Goal: Task Accomplishment & Management: Manage account settings

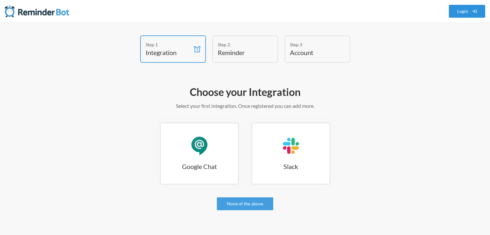
click at [467, 15] on link "Login" at bounding box center [467, 11] width 37 height 13
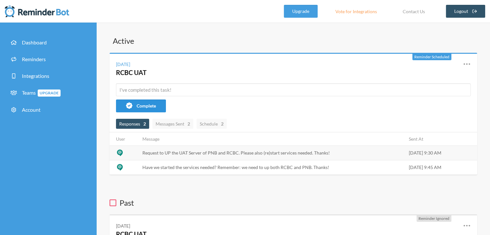
click at [145, 108] on span "Complete" at bounding box center [146, 105] width 19 height 5
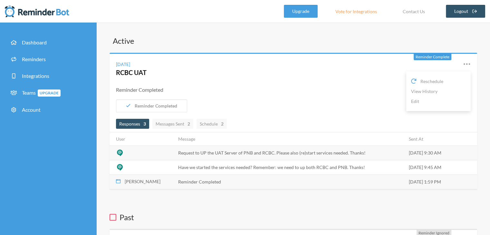
click at [469, 63] on icon at bounding box center [466, 64] width 6 height 2
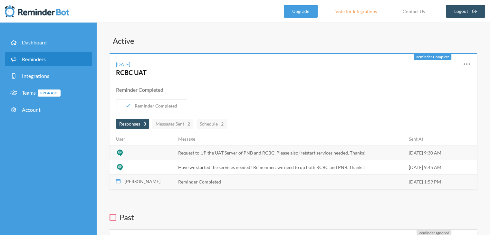
click at [34, 56] on span "Reminders" at bounding box center [34, 59] width 24 height 6
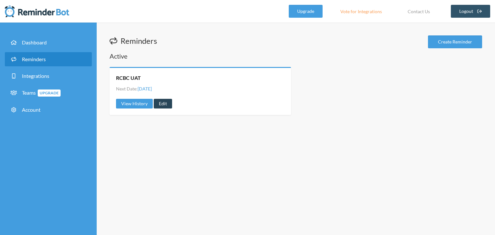
click at [164, 103] on link "Edit" at bounding box center [163, 104] width 18 height 10
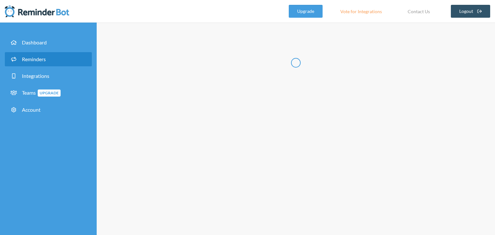
type input "RCBC UAT"
select select "09:30:00"
select select "09:45:00"
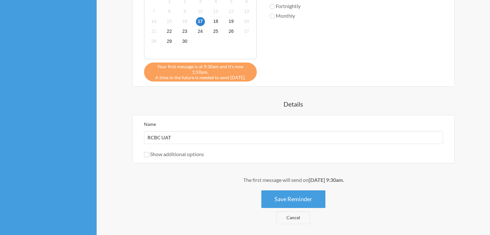
scroll to position [372, 0]
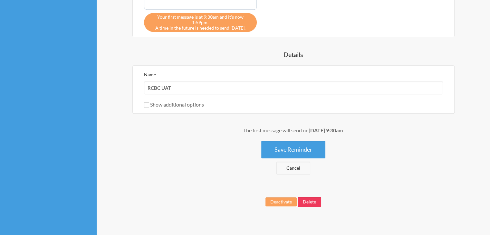
click at [311, 197] on button "Delete" at bounding box center [310, 202] width 24 height 10
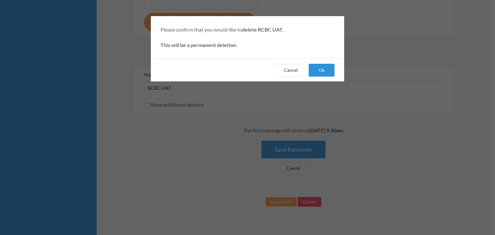
click at [329, 69] on button "Ok" at bounding box center [321, 70] width 26 height 13
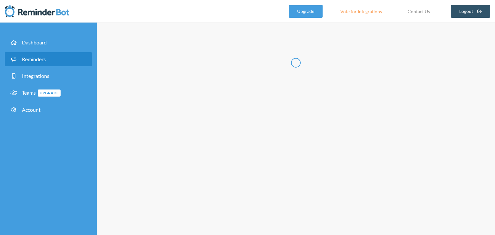
select select "09:30:00"
select select "10:30:00"
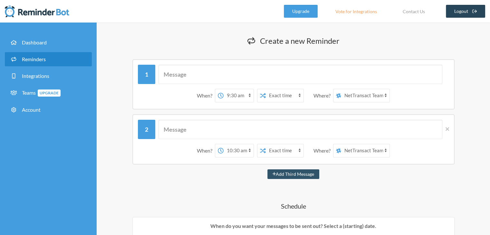
click at [466, 13] on link "Logout" at bounding box center [466, 11] width 40 height 13
